Goal: Information Seeking & Learning: Learn about a topic

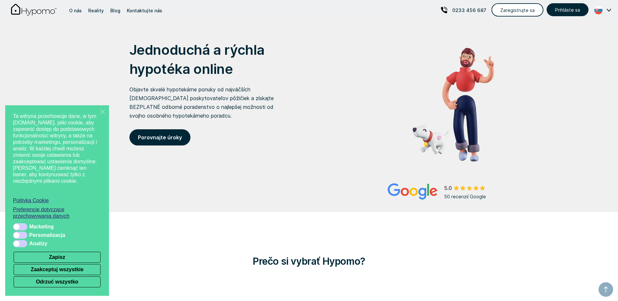
click at [462, 197] on div "50 recenzií Google" at bounding box center [469, 196] width 50 height 9
click at [62, 283] on button "Odrzuć wszystko" at bounding box center [57, 282] width 87 height 11
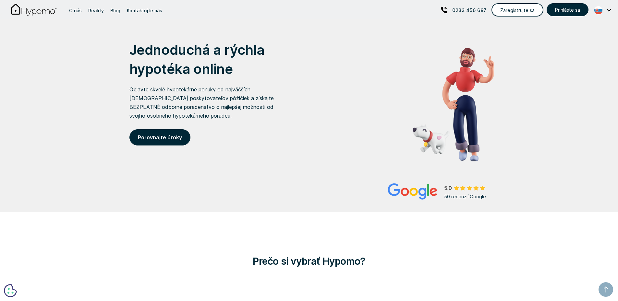
click at [607, 9] on img at bounding box center [609, 10] width 5 height 3
click at [573, 33] on p "English" at bounding box center [563, 33] width 19 height 11
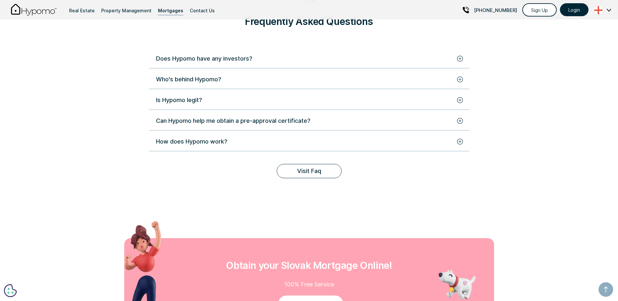
scroll to position [1504, 0]
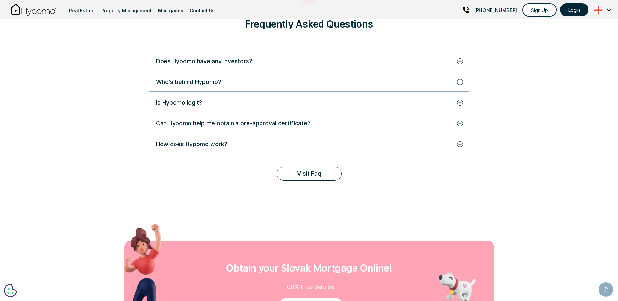
click at [209, 78] on div "Who's behind Hypomo?" at bounding box center [188, 82] width 65 height 9
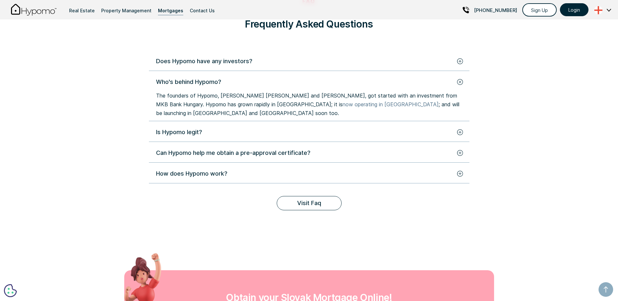
click at [343, 101] on link "now operating in Poland" at bounding box center [391, 104] width 96 height 6
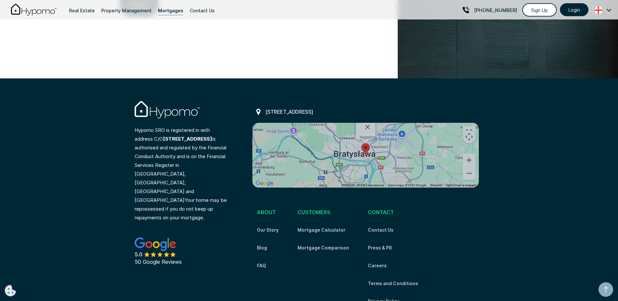
scroll to position [2178, 0]
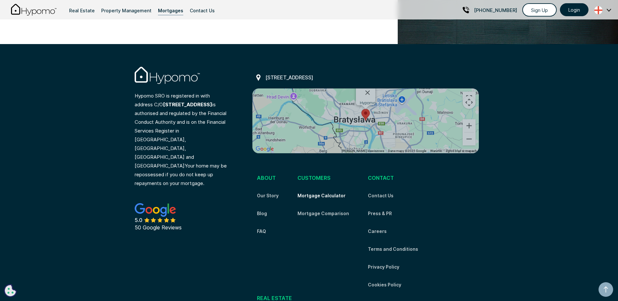
click at [330, 192] on link "Mortgage Calculator" at bounding box center [321, 196] width 48 height 8
